Goal: Check status

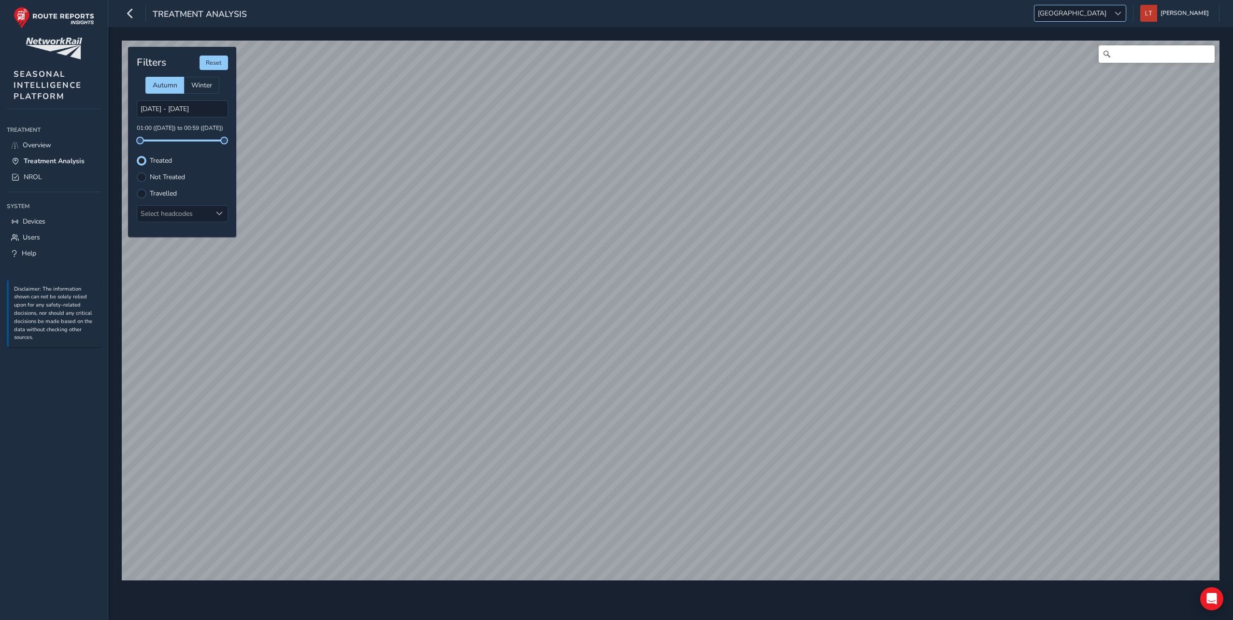
click at [1100, 14] on span "[GEOGRAPHIC_DATA]" at bounding box center [1071, 13] width 75 height 16
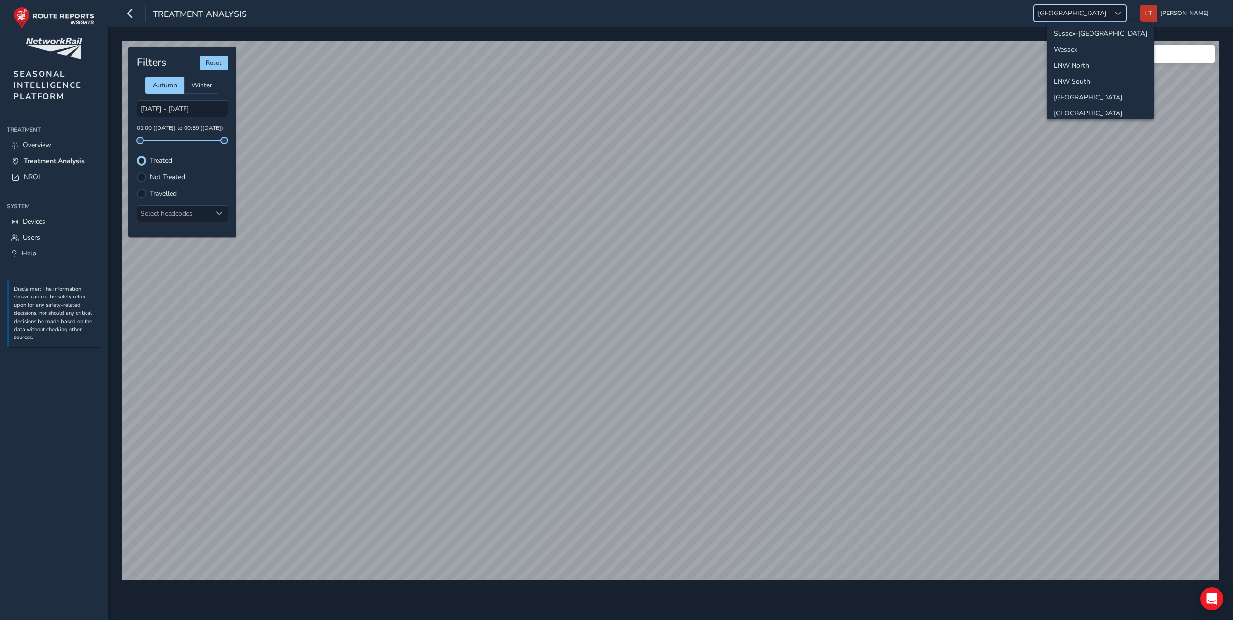
scroll to position [98, 0]
click at [1081, 109] on li "[GEOGRAPHIC_DATA]" at bounding box center [1100, 111] width 107 height 16
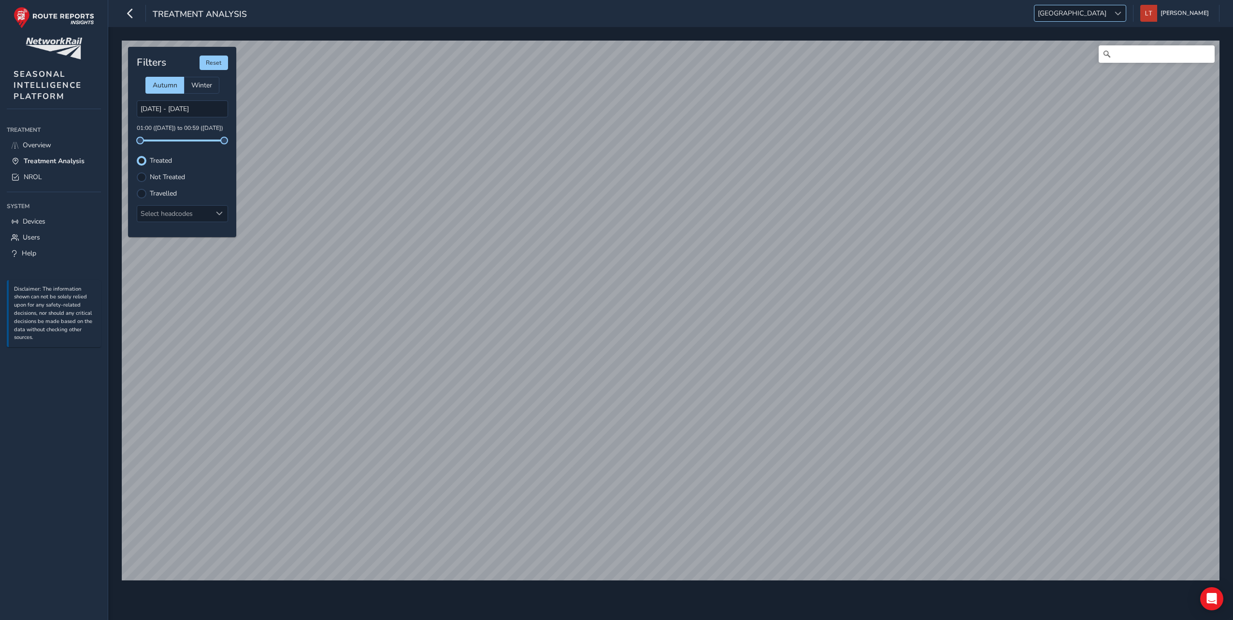
click at [1110, 20] on span "[GEOGRAPHIC_DATA]" at bounding box center [1071, 13] width 75 height 16
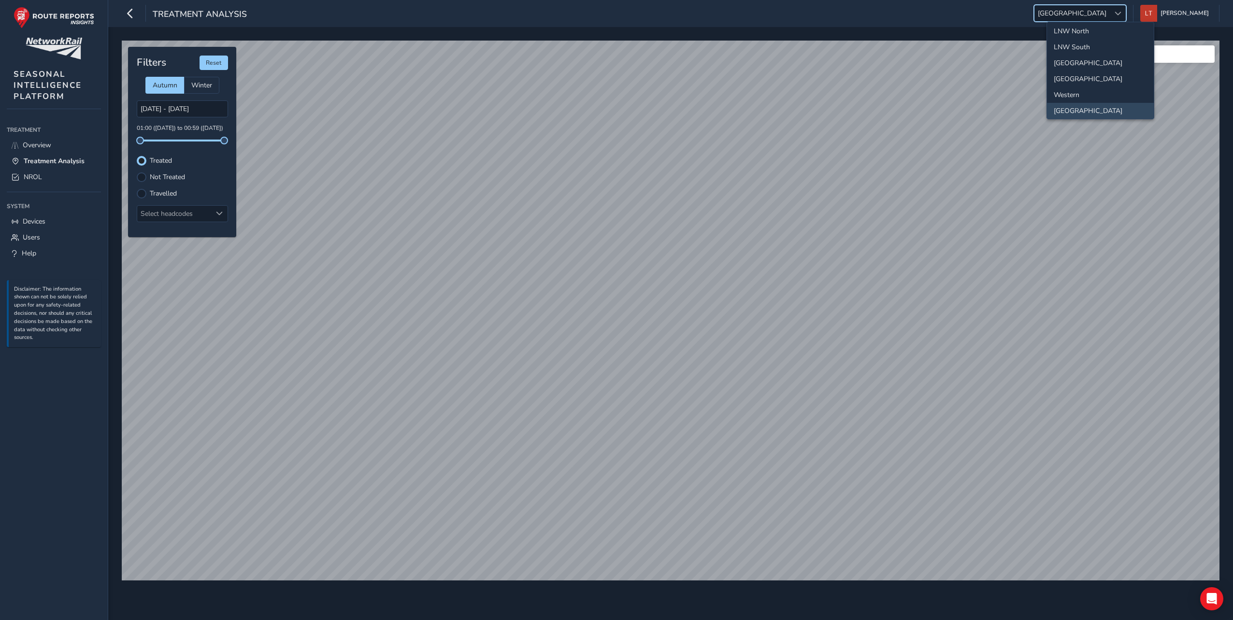
scroll to position [101, 0]
click at [1102, 107] on li "[GEOGRAPHIC_DATA]" at bounding box center [1100, 108] width 107 height 16
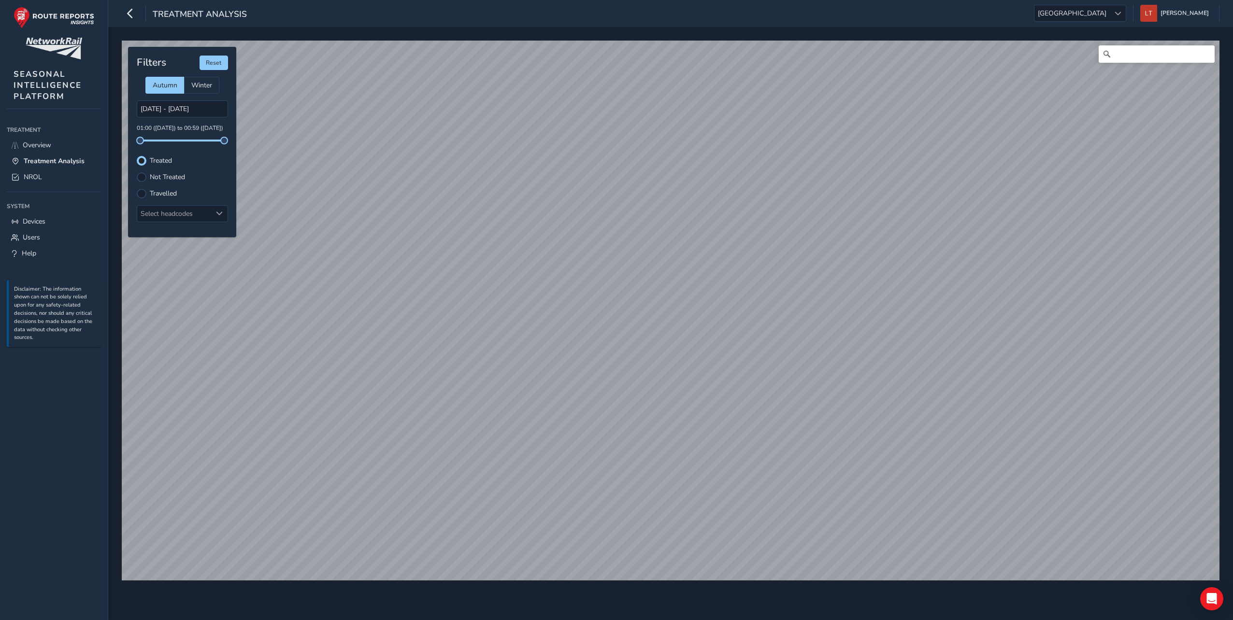
click at [661, 38] on div "© Mapbox © OpenStreetMap Improve this map © Maxar" at bounding box center [670, 310] width 1104 height 547
click at [547, 17] on div "Treatment Analysis [GEOGRAPHIC_DATA] [GEOGRAPHIC_DATA] [PERSON_NAME] Colour Sch…" at bounding box center [670, 310] width 1125 height 620
click at [577, 0] on html "Treatment Analysis [GEOGRAPHIC_DATA] [GEOGRAPHIC_DATA] [PERSON_NAME] Colour Sch…" at bounding box center [616, 310] width 1233 height 620
click at [535, 3] on div "Treatment Analysis [GEOGRAPHIC_DATA] [GEOGRAPHIC_DATA] [PERSON_NAME] Colour Sch…" at bounding box center [670, 310] width 1125 height 620
click at [555, 0] on html "Treatment Analysis [GEOGRAPHIC_DATA] [GEOGRAPHIC_DATA] [PERSON_NAME] Colour Sch…" at bounding box center [616, 310] width 1233 height 620
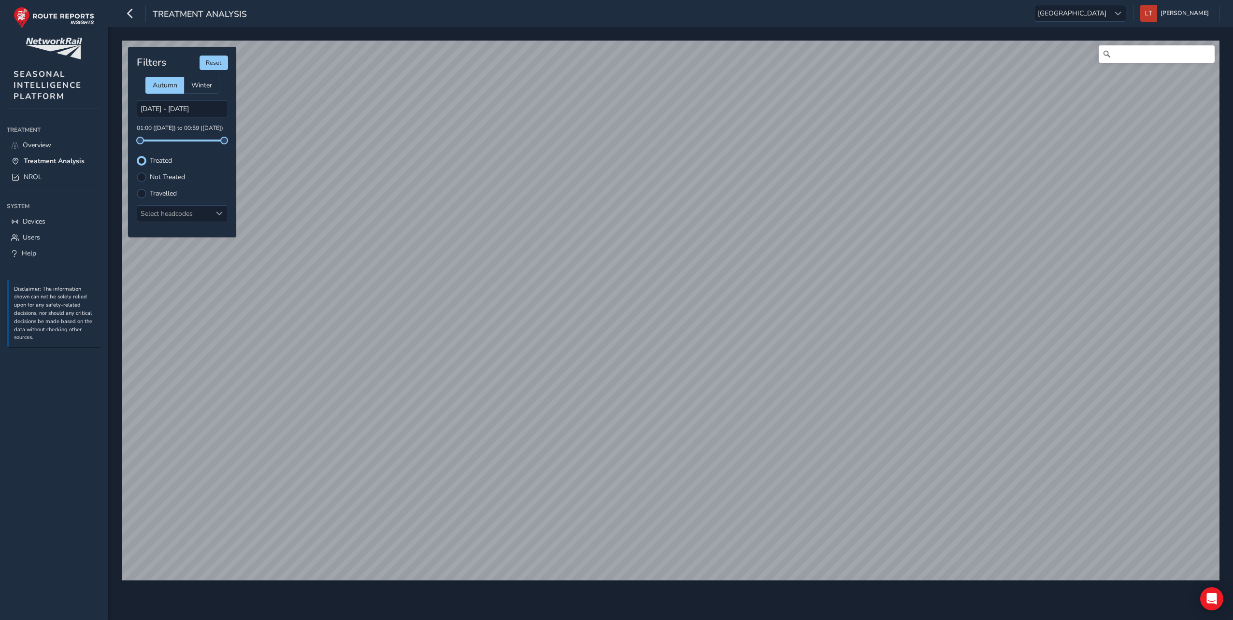
click at [572, 31] on div "© Mapbox © OpenStreetMap Improve this map © Maxar Filters Reset Autumn Winter […" at bounding box center [670, 323] width 1125 height 593
click at [510, 0] on html "Treatment Analysis [GEOGRAPHIC_DATA] [GEOGRAPHIC_DATA] [PERSON_NAME] Colour Sch…" at bounding box center [616, 310] width 1233 height 620
click at [647, 25] on div "Treatment Analysis [GEOGRAPHIC_DATA] [GEOGRAPHIC_DATA] [PERSON_NAME] Colour Sch…" at bounding box center [670, 310] width 1125 height 620
click at [484, 5] on div "Treatment Analysis [GEOGRAPHIC_DATA] [GEOGRAPHIC_DATA] [PERSON_NAME] Colour Sch…" at bounding box center [670, 310] width 1125 height 620
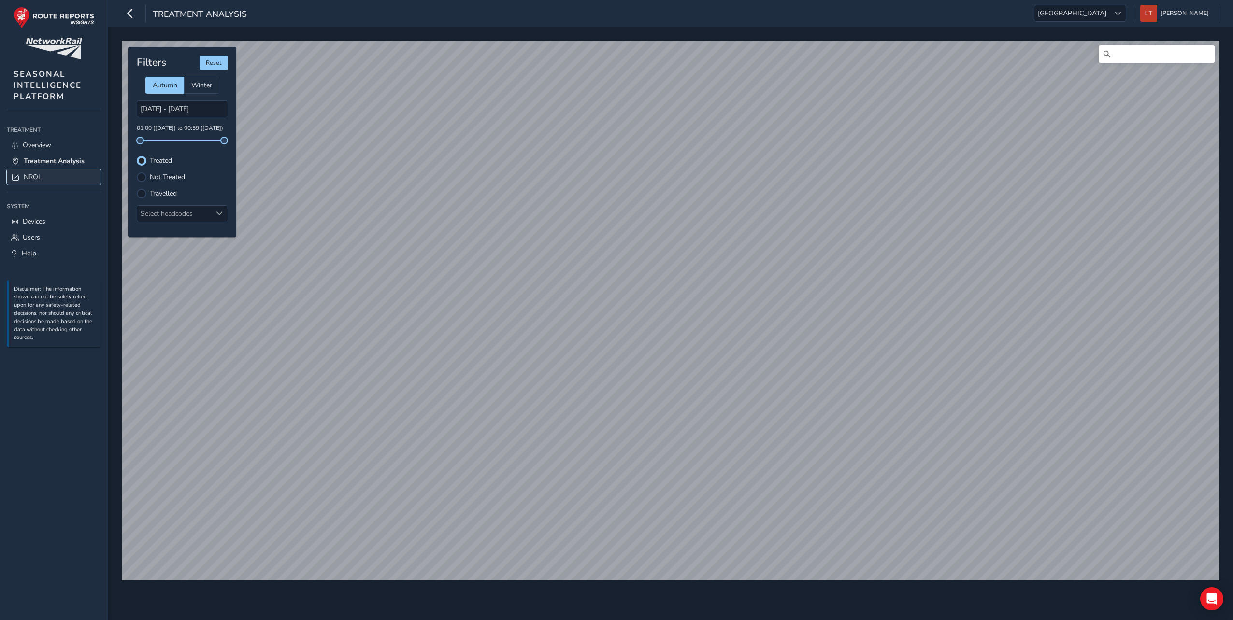
click at [30, 179] on span "NROL" at bounding box center [33, 176] width 18 height 9
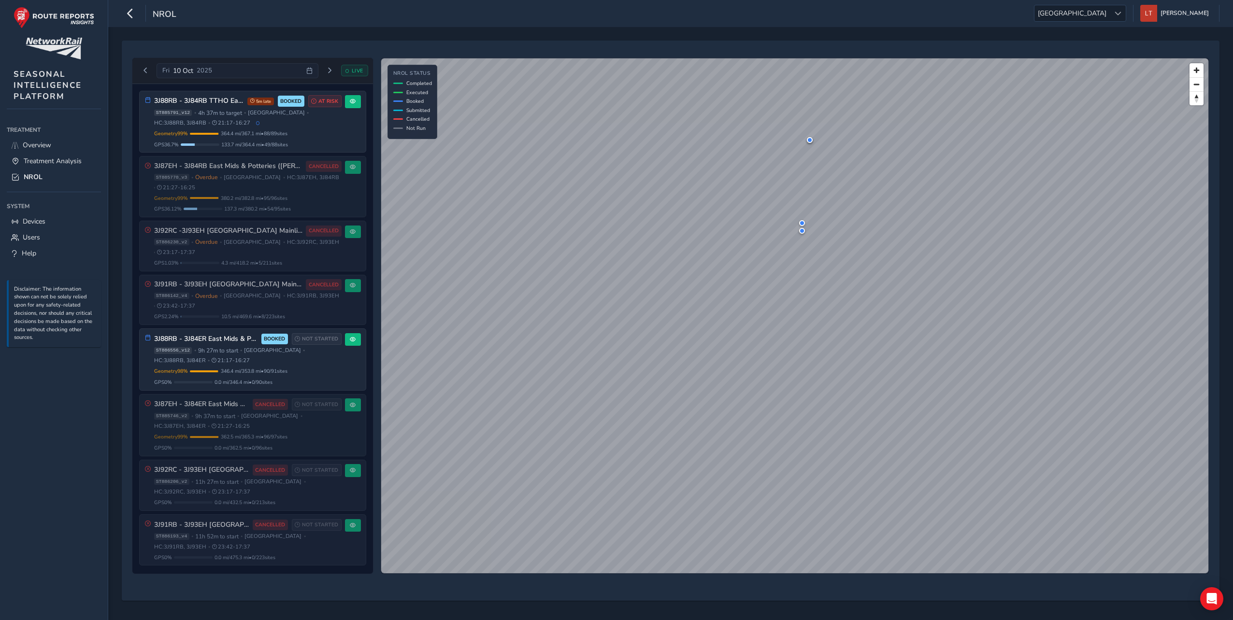
click at [373, 117] on div "[DATE] LIVE 3J88RB - 3J84RB TTHO East Mids & Potteries (Kettering first) 5m lat…" at bounding box center [253, 315] width 242 height 517
click at [138, 67] on button "Previous day" at bounding box center [146, 71] width 16 height 12
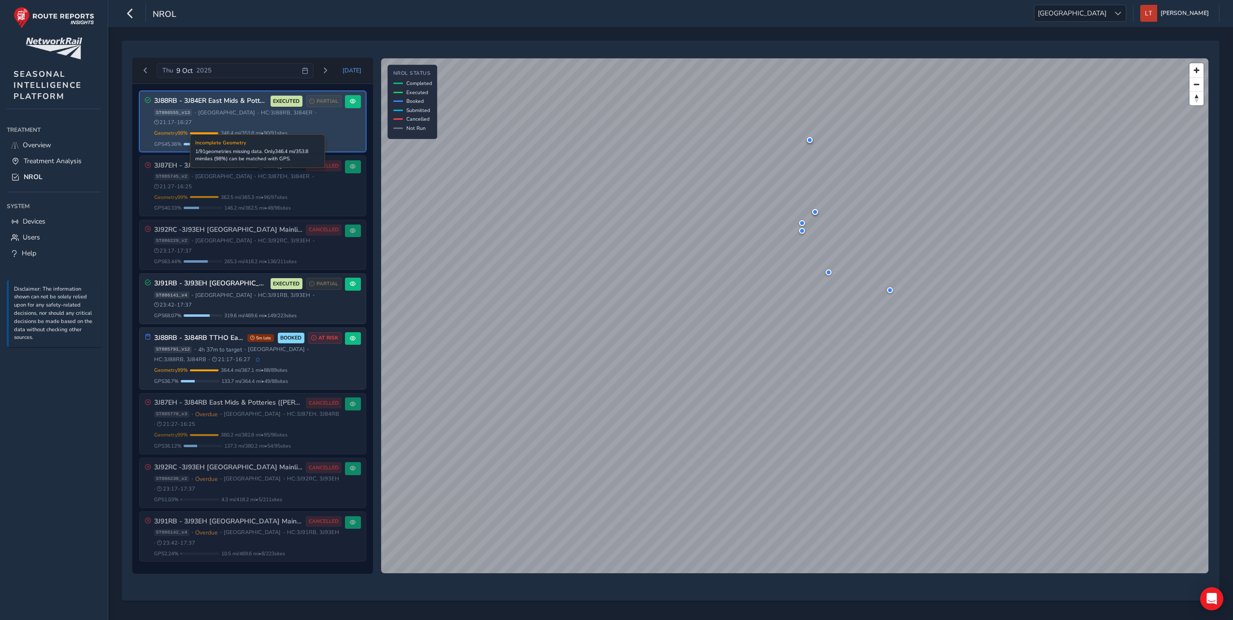
click at [330, 129] on div "Geometry 98 % Incomplete Geometry 1 / 91 geometries missing data. Only 346.4 mi…" at bounding box center [247, 132] width 187 height 7
click at [351, 101] on span at bounding box center [353, 102] width 6 height 6
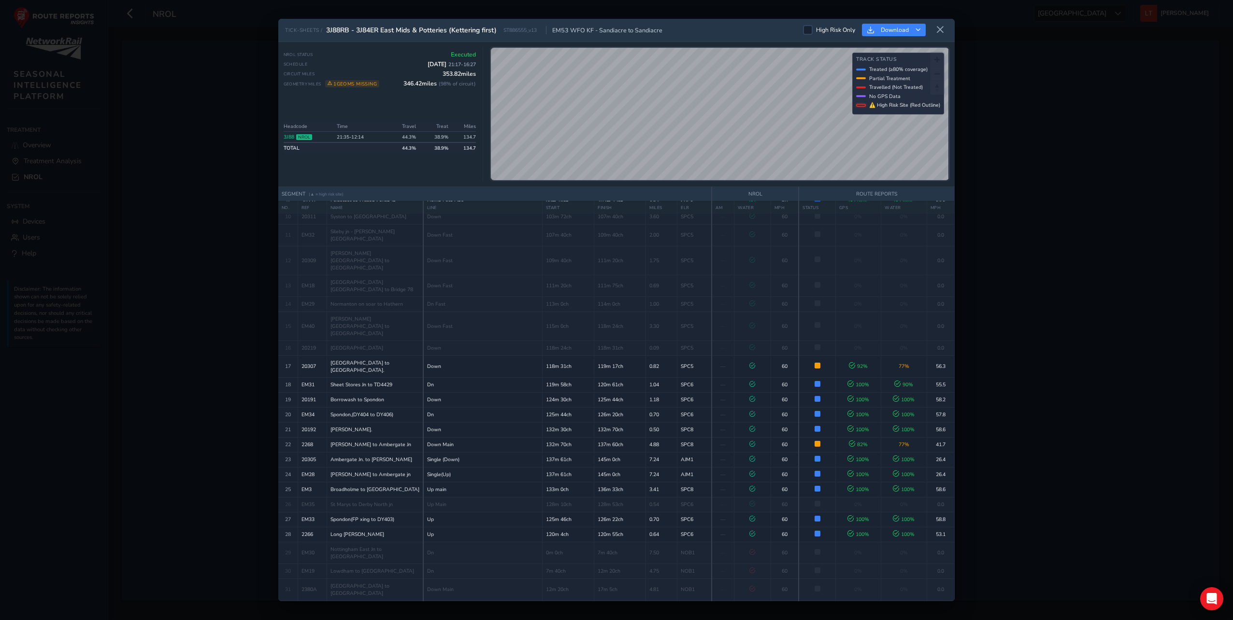
scroll to position [103, 0]
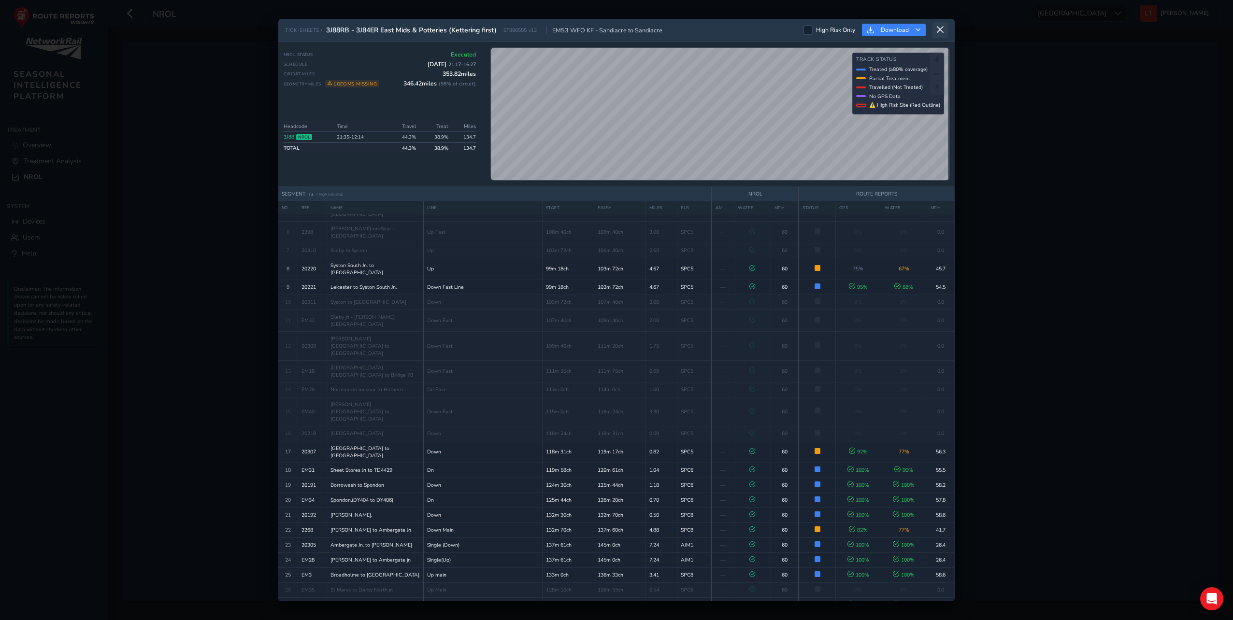
click at [944, 26] on icon at bounding box center [940, 30] width 9 height 9
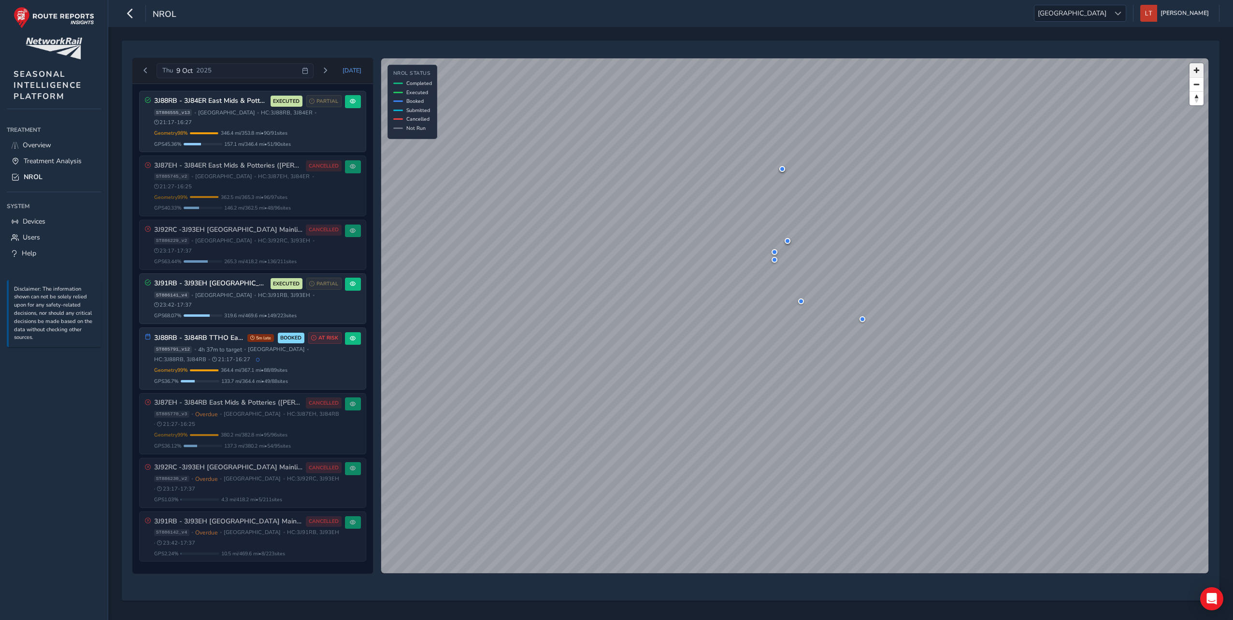
click at [1200, 65] on span "Zoom in" at bounding box center [1196, 70] width 14 height 14
click at [834, 620] on html "NROL [GEOGRAPHIC_DATA] [GEOGRAPHIC_DATA] [PERSON_NAME] Colour Scheme: Dark Dim …" at bounding box center [616, 310] width 1233 height 620
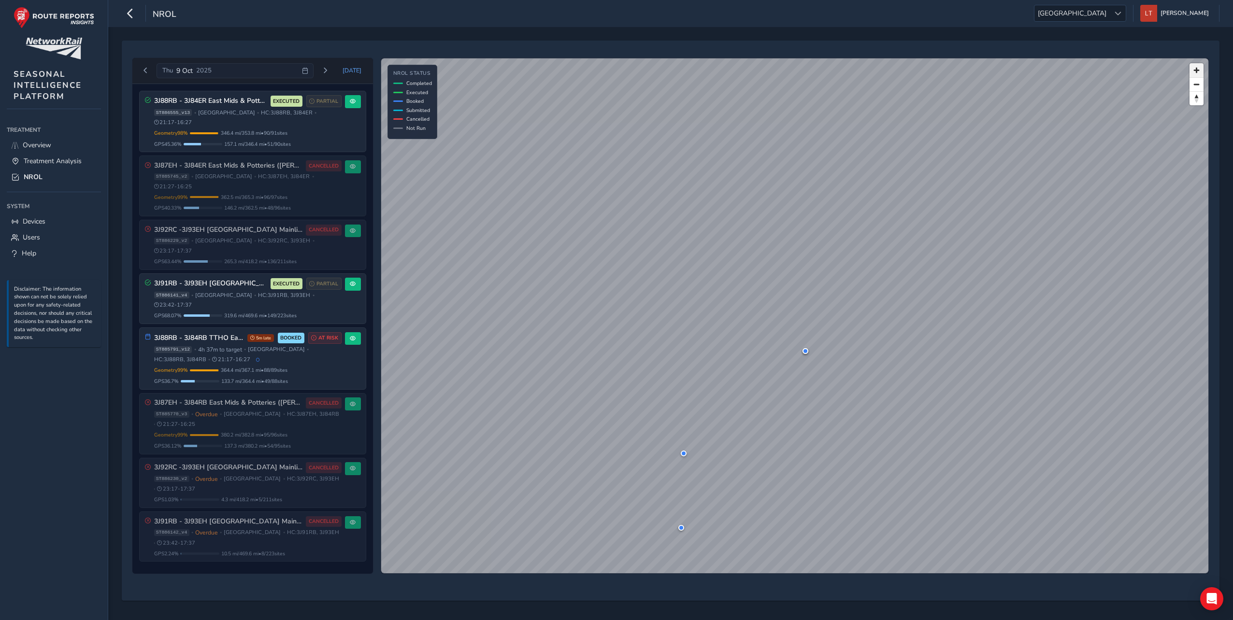
click at [1199, 72] on span "Zoom in" at bounding box center [1196, 70] width 14 height 14
click at [1196, 71] on span "Zoom in" at bounding box center [1196, 70] width 14 height 14
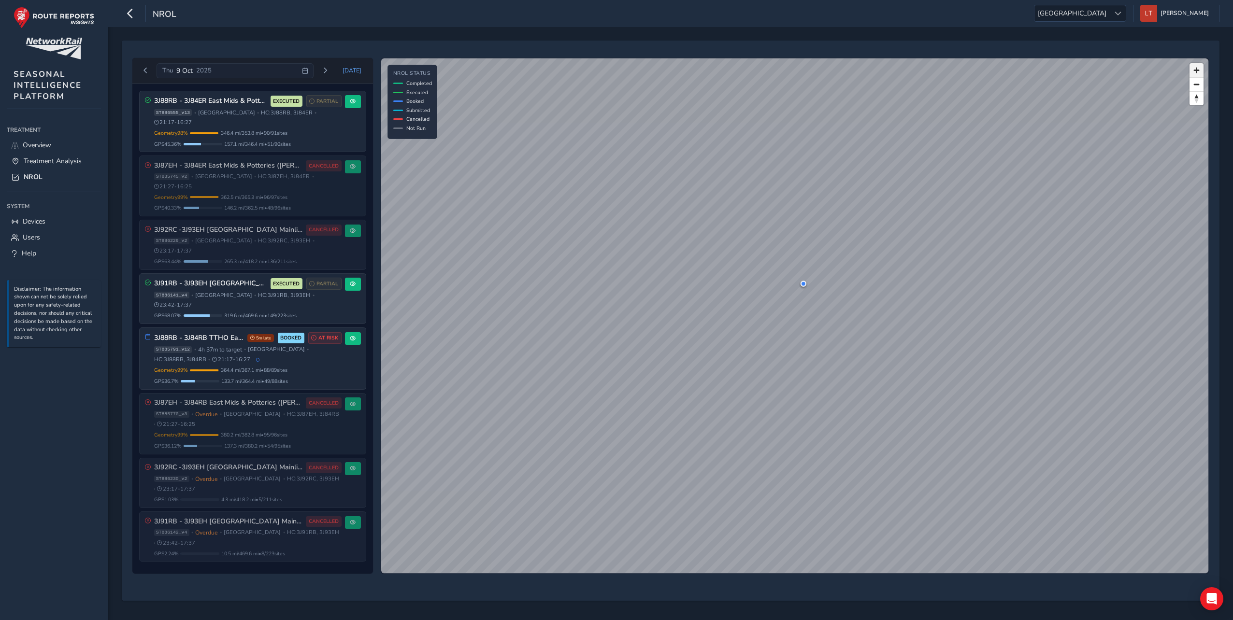
click at [1196, 71] on span "Zoom in" at bounding box center [1196, 70] width 14 height 14
click at [1195, 87] on span "Zoom out" at bounding box center [1196, 85] width 14 height 14
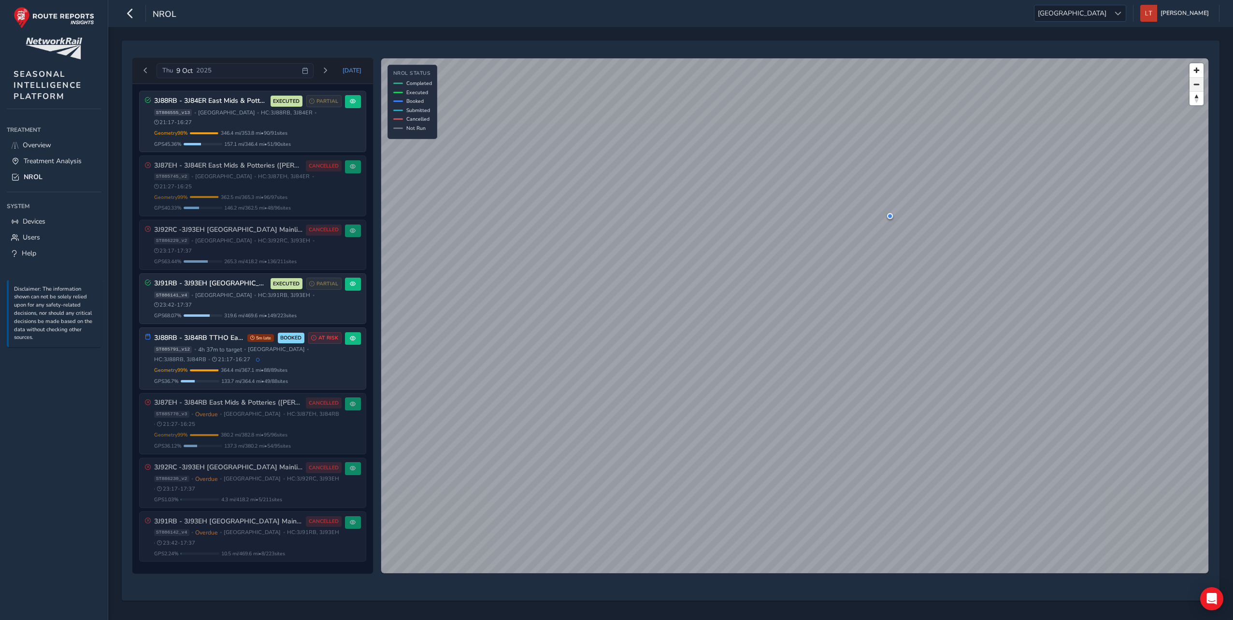
click at [1195, 87] on span "Zoom out" at bounding box center [1196, 85] width 14 height 14
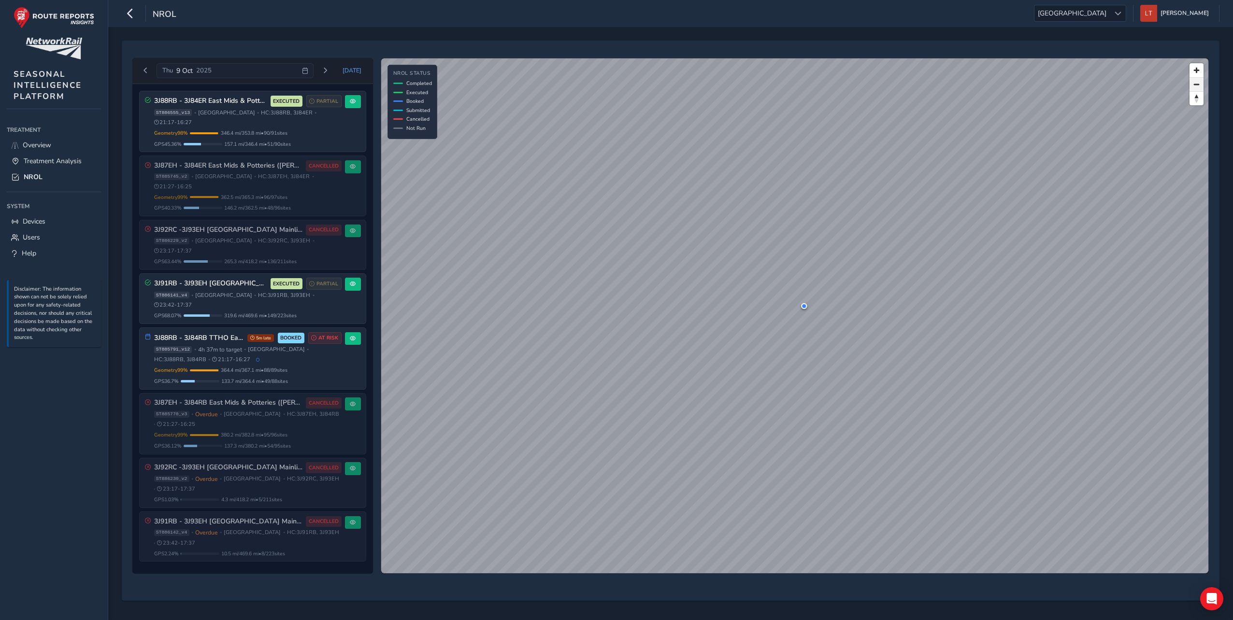
click at [1195, 87] on span "Zoom out" at bounding box center [1196, 85] width 14 height 14
click at [1192, 85] on span "Zoom out" at bounding box center [1196, 85] width 14 height 14
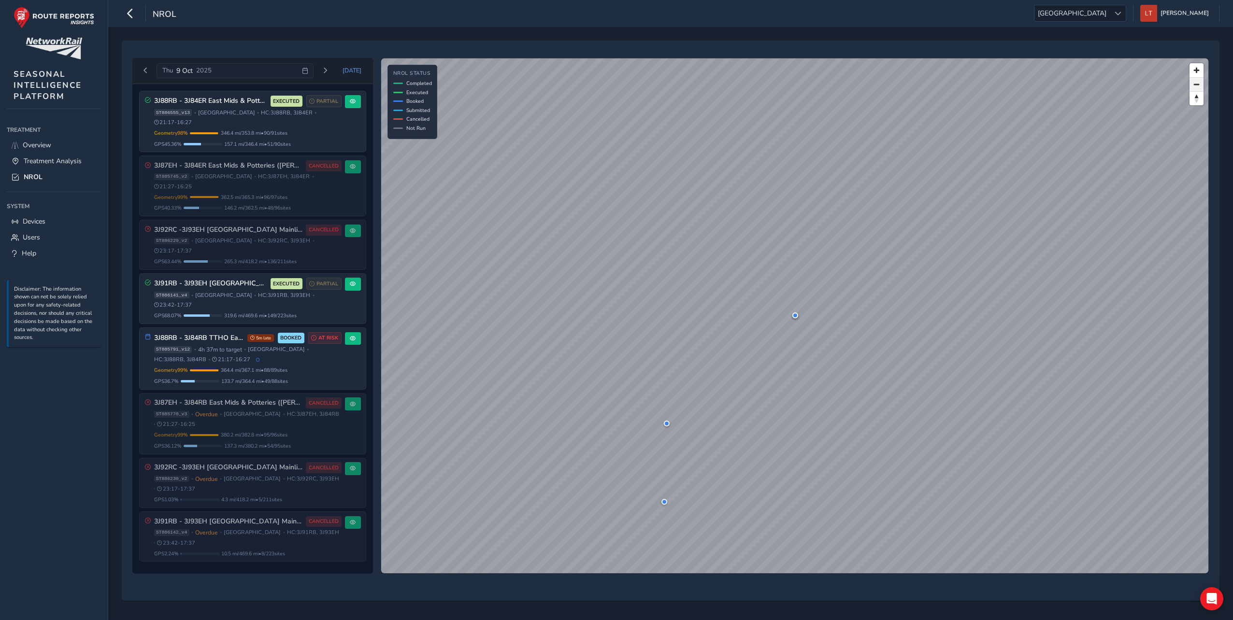
click at [1192, 85] on span "Zoom out" at bounding box center [1196, 85] width 14 height 14
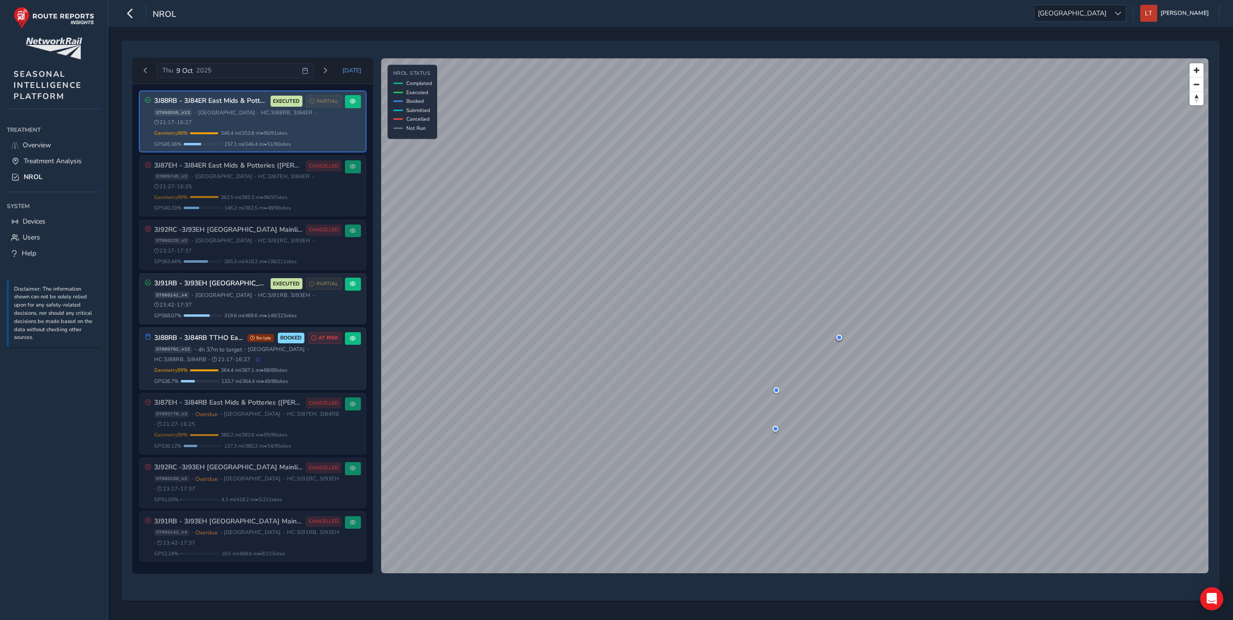
click at [287, 138] on div "3J88RB - 3J84ER East Mids & Potteries (Kettering first) EXECUTED PARTIAL ST8865…" at bounding box center [253, 121] width 226 height 61
click at [355, 102] on span at bounding box center [353, 102] width 6 height 6
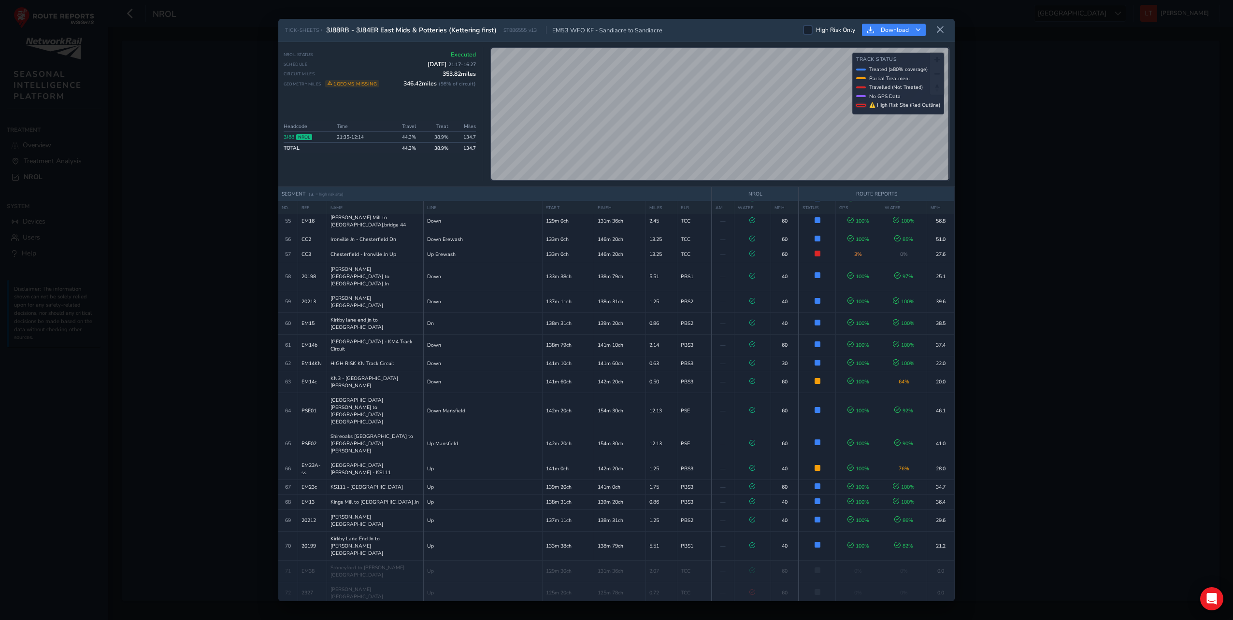
scroll to position [1030, 0]
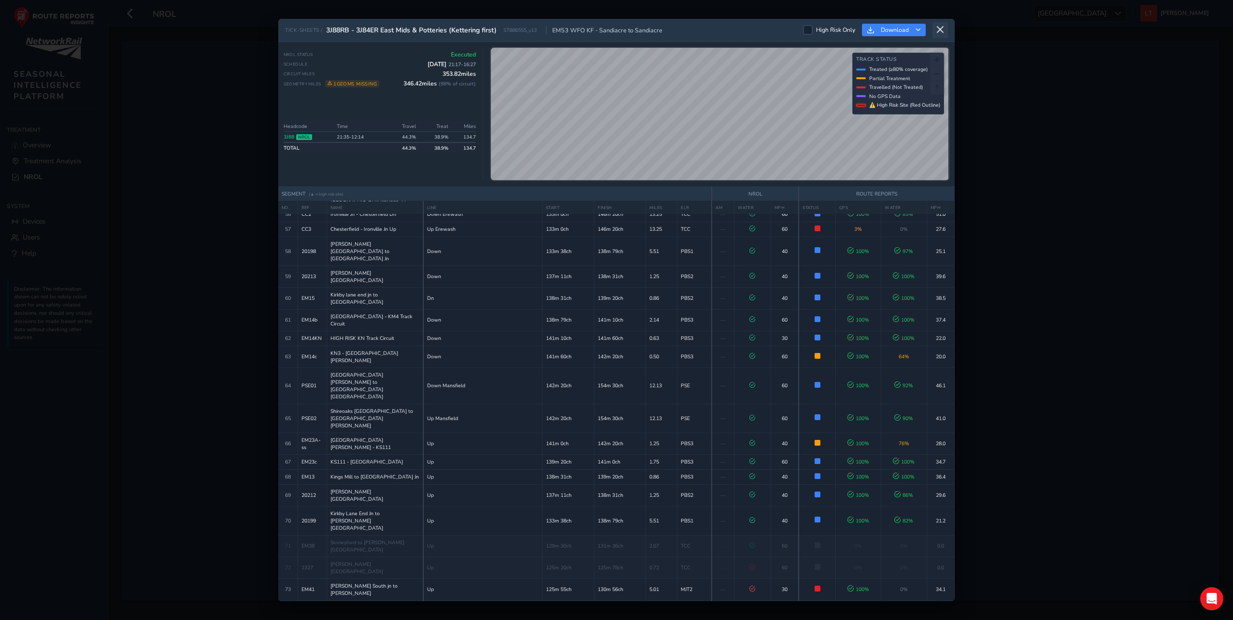
click at [943, 34] on icon at bounding box center [940, 30] width 9 height 9
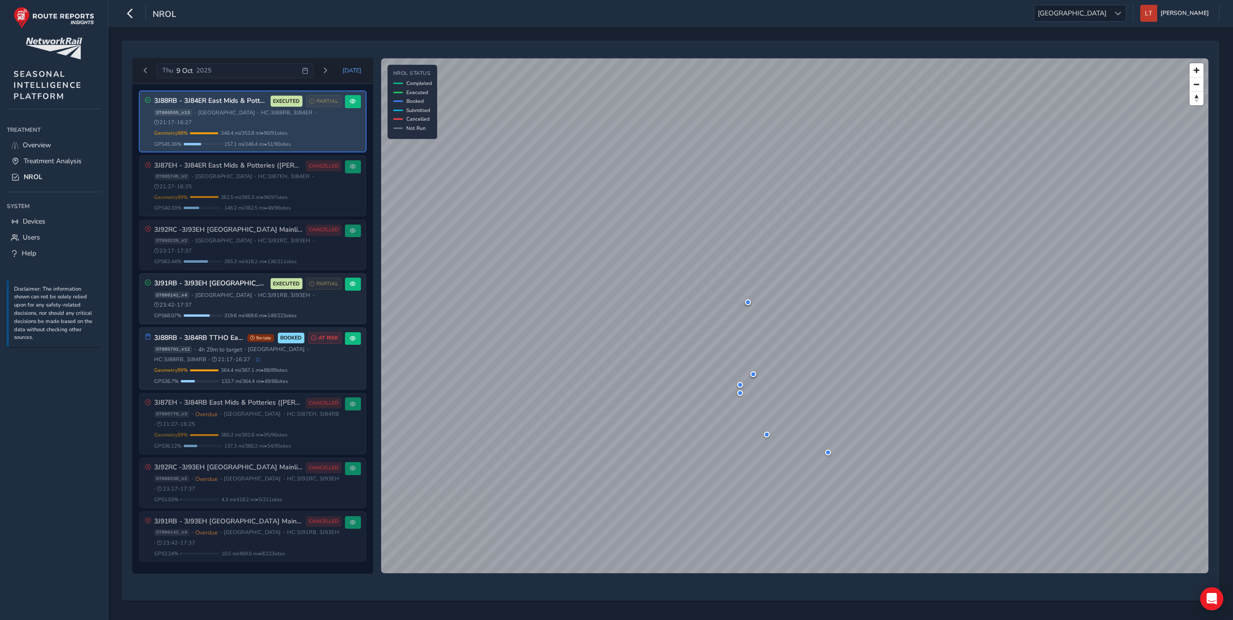
click at [261, 112] on span "HC: 3J88RB, 3J84ER" at bounding box center [287, 112] width 52 height 7
click at [349, 98] on button at bounding box center [353, 101] width 16 height 13
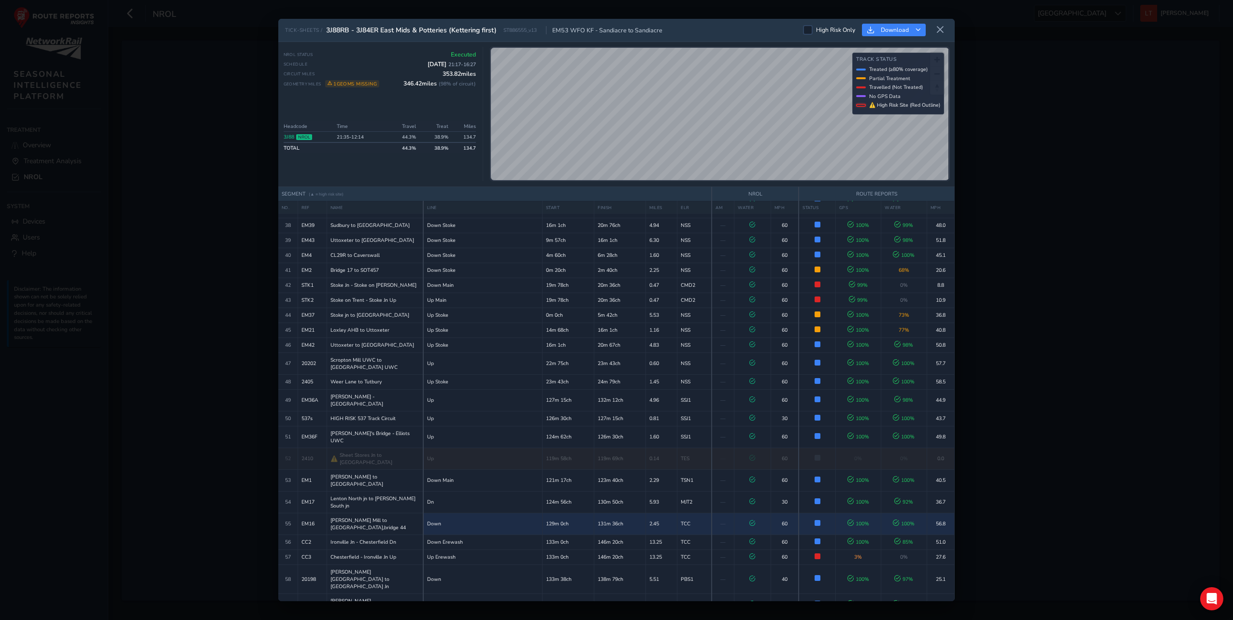
scroll to position [692, 0]
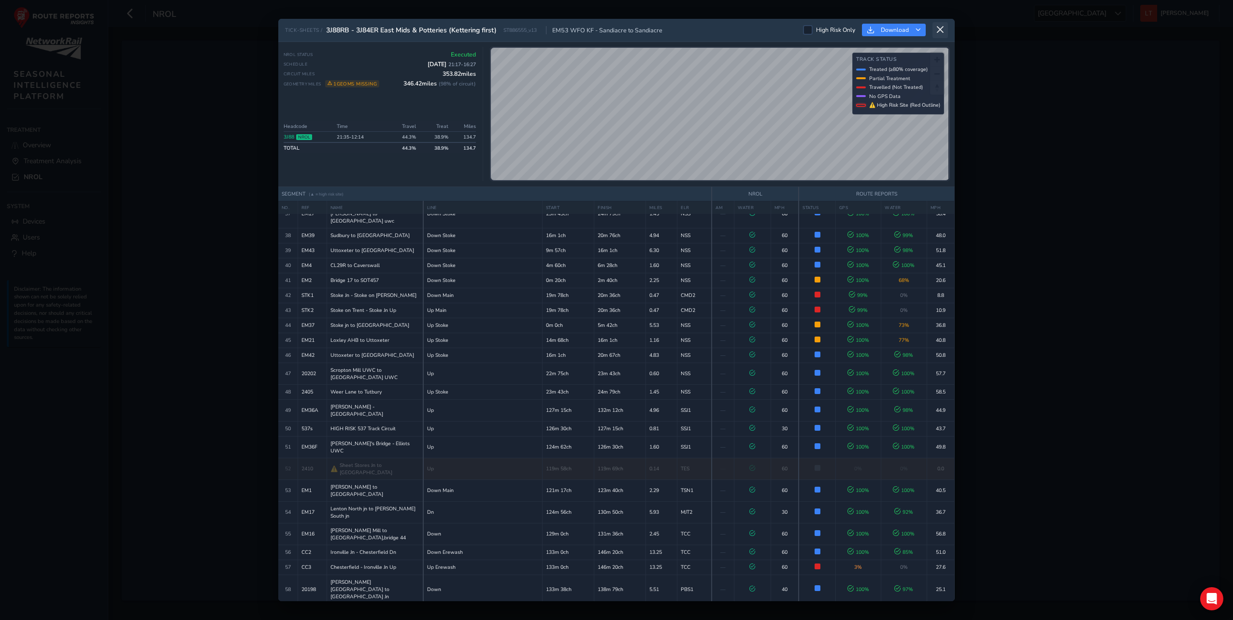
click at [941, 26] on icon at bounding box center [940, 30] width 9 height 9
